Goal: Information Seeking & Learning: Learn about a topic

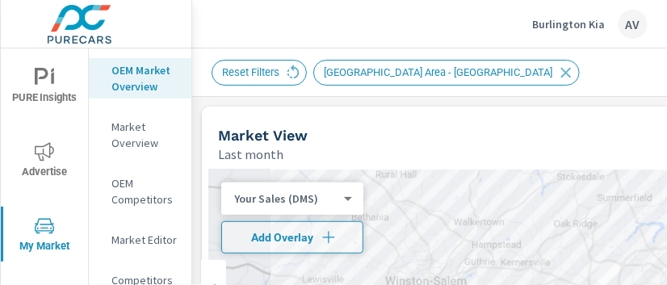
scroll to position [126, 0]
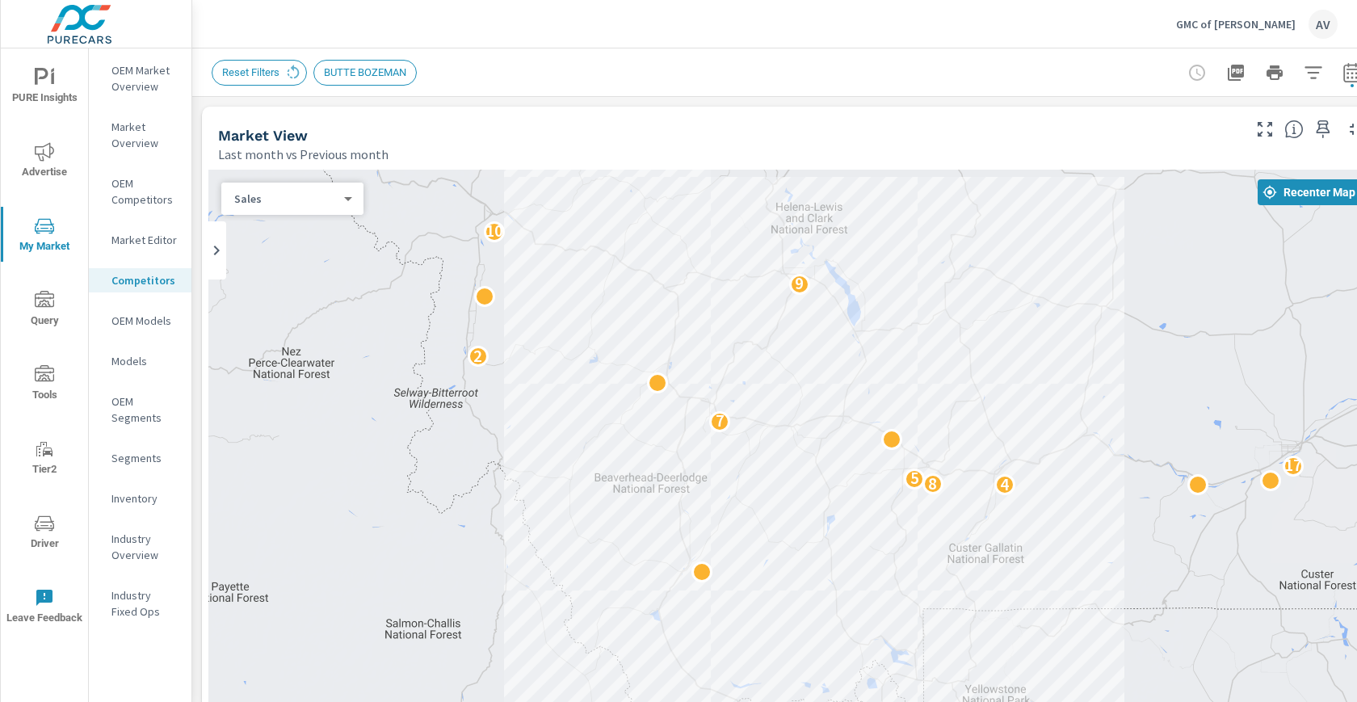
scroll to position [934, 0]
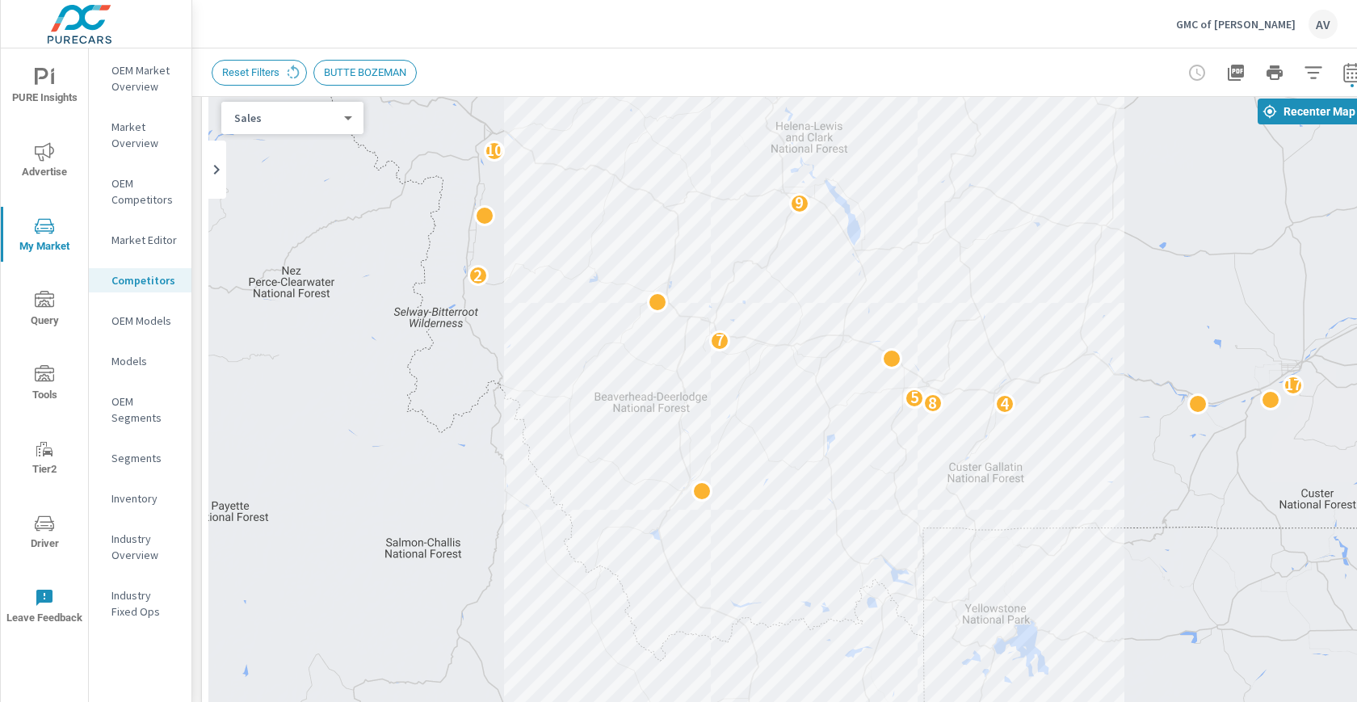
click at [915, 48] on div "GMC of Billings AV" at bounding box center [775, 24] width 1126 height 48
click at [155, 238] on p "Market Editor" at bounding box center [144, 240] width 67 height 16
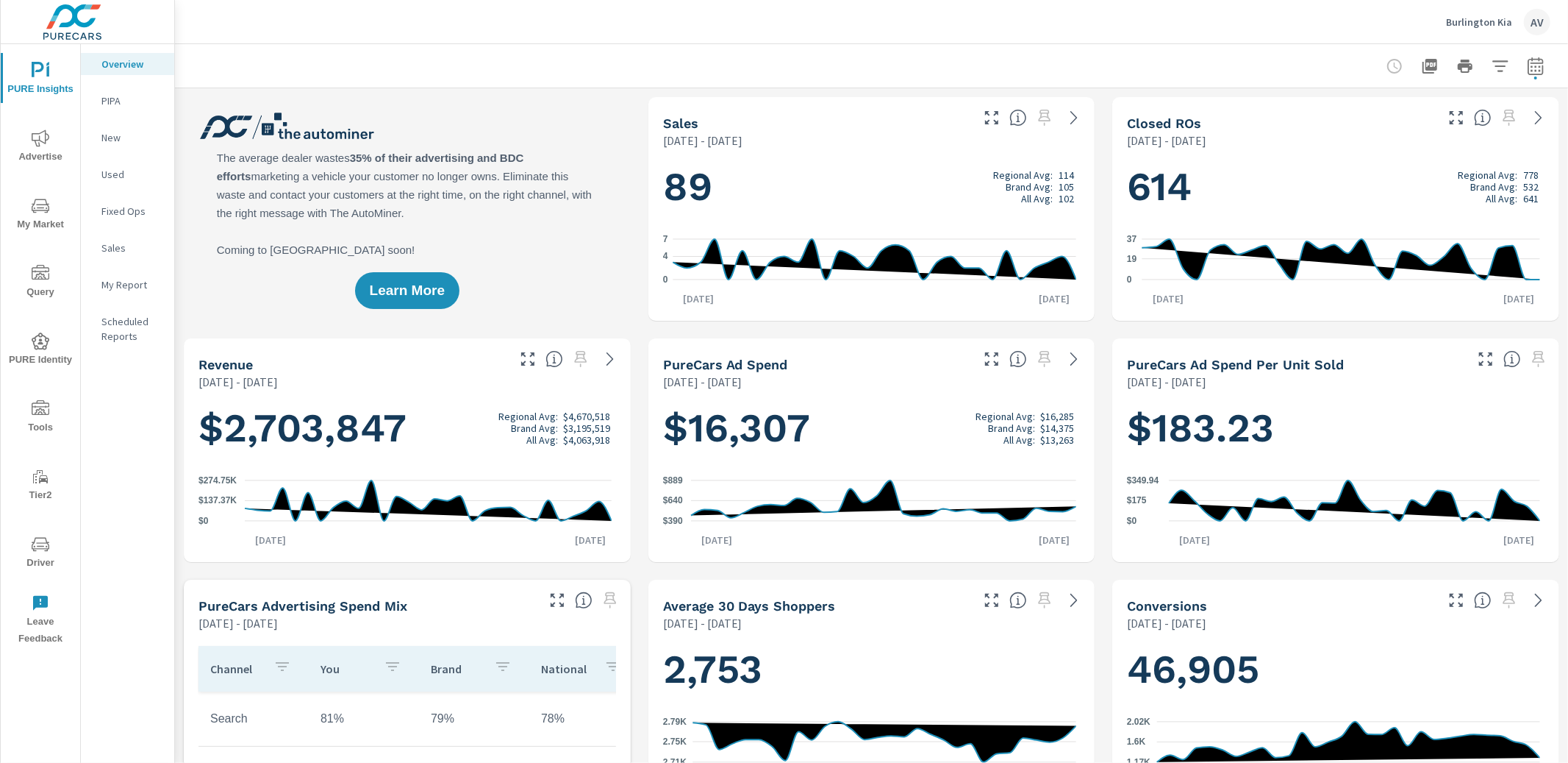
scroll to position [57, 0]
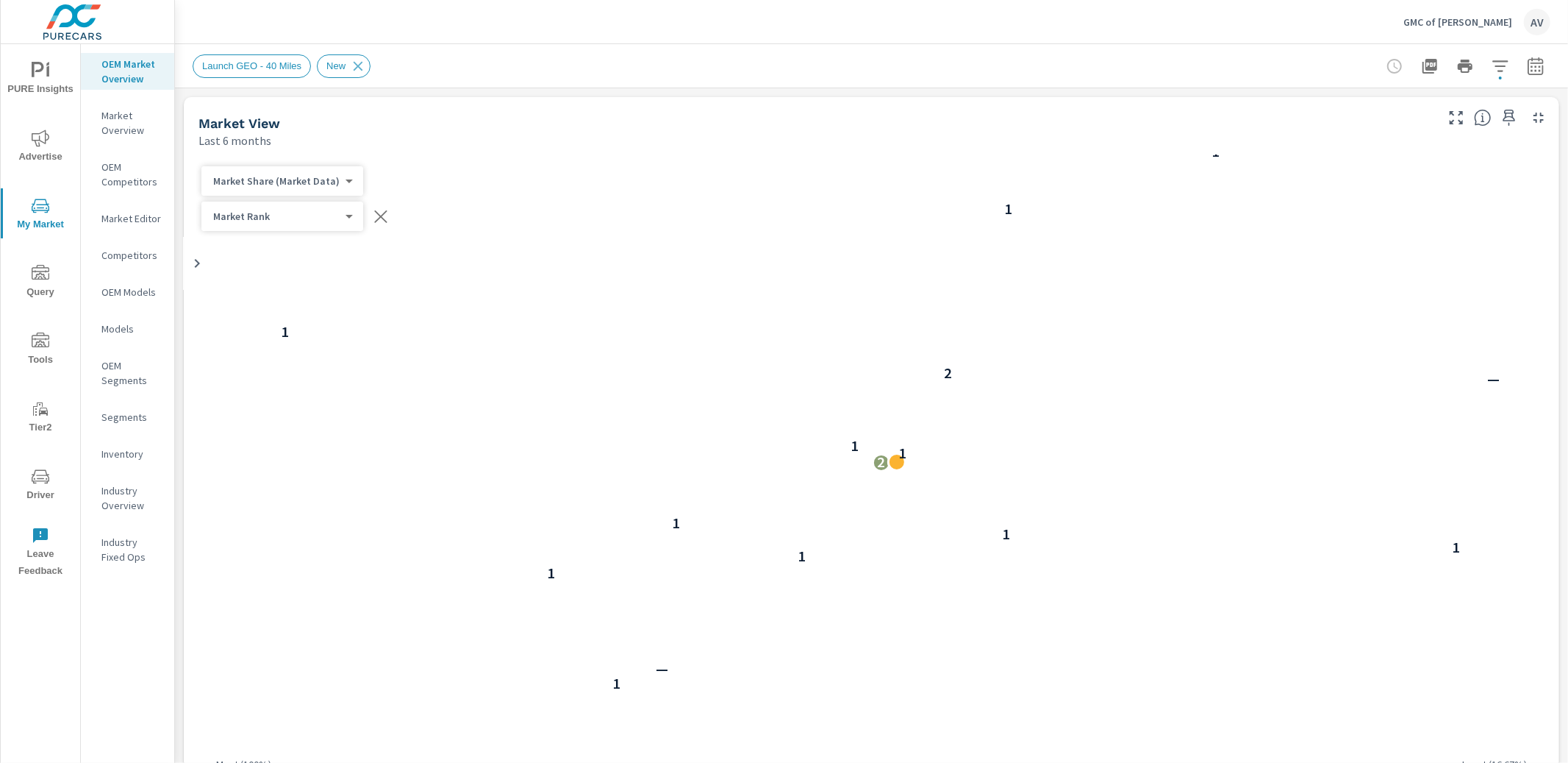
scroll to position [1, 0]
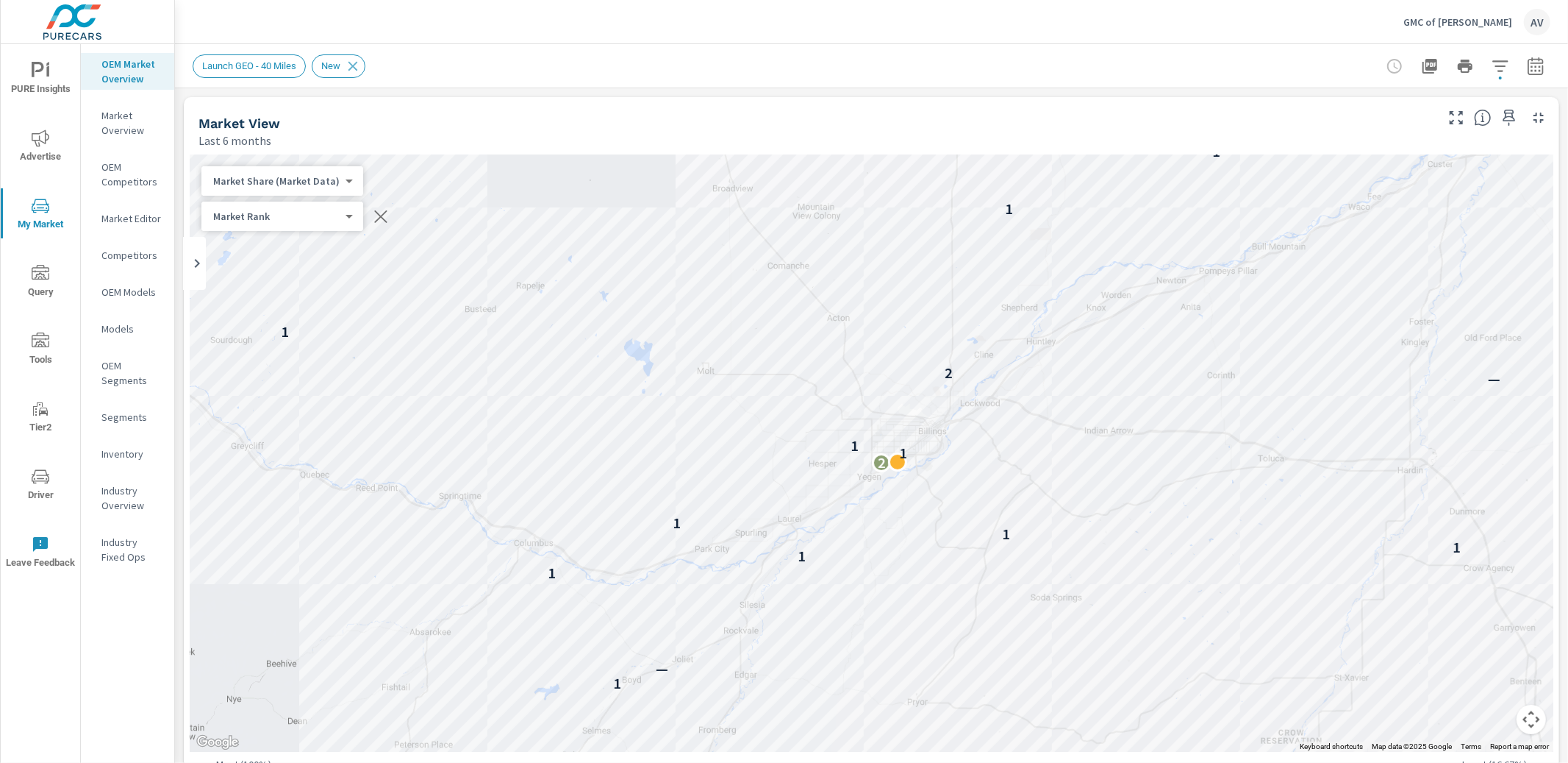
click at [36, 469] on icon "nav menu" at bounding box center [40, 475] width 17 height 14
